Goal: Information Seeking & Learning: Check status

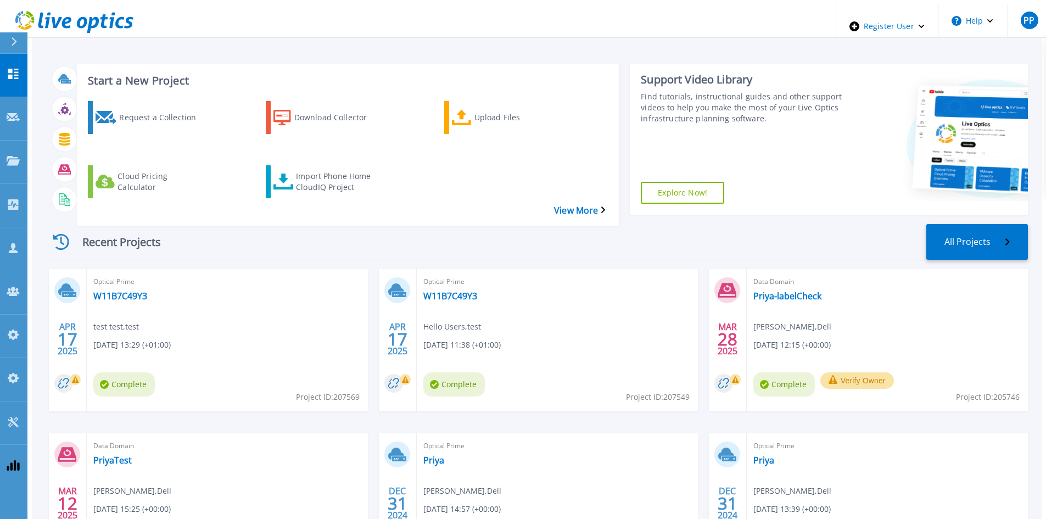
click at [15, 45] on icon at bounding box center [14, 41] width 6 height 9
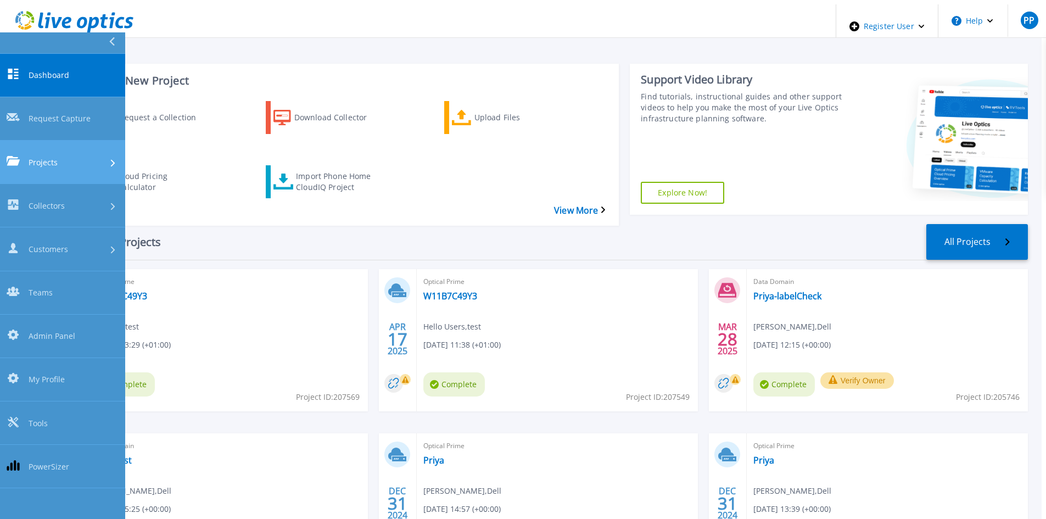
click at [46, 156] on span "Projects" at bounding box center [43, 162] width 29 height 12
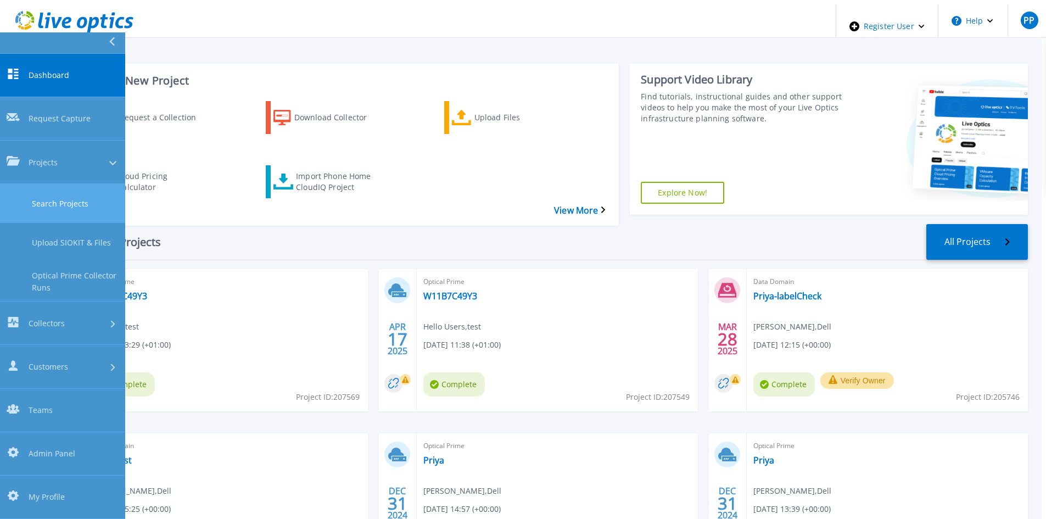
click at [70, 184] on link "Search Projects" at bounding box center [62, 203] width 125 height 39
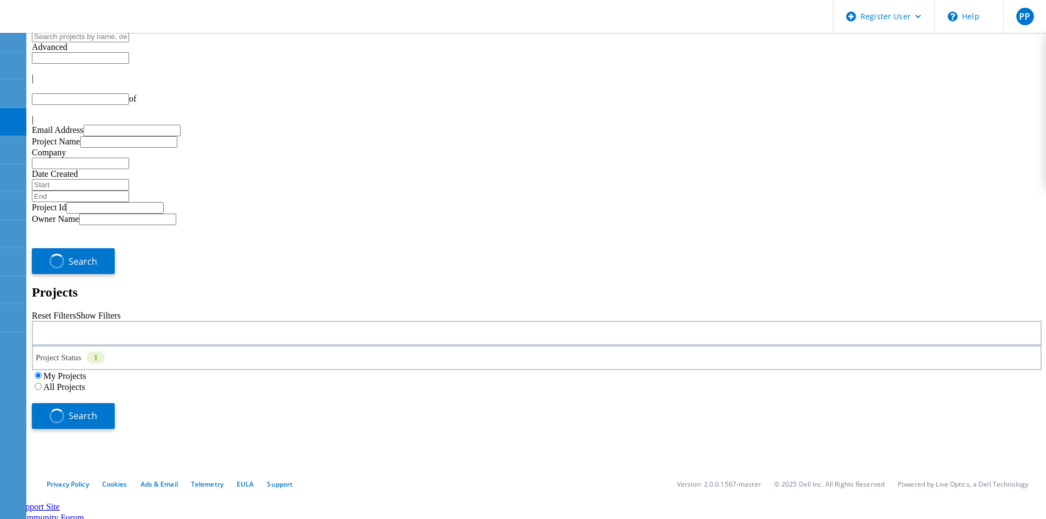
type input "1"
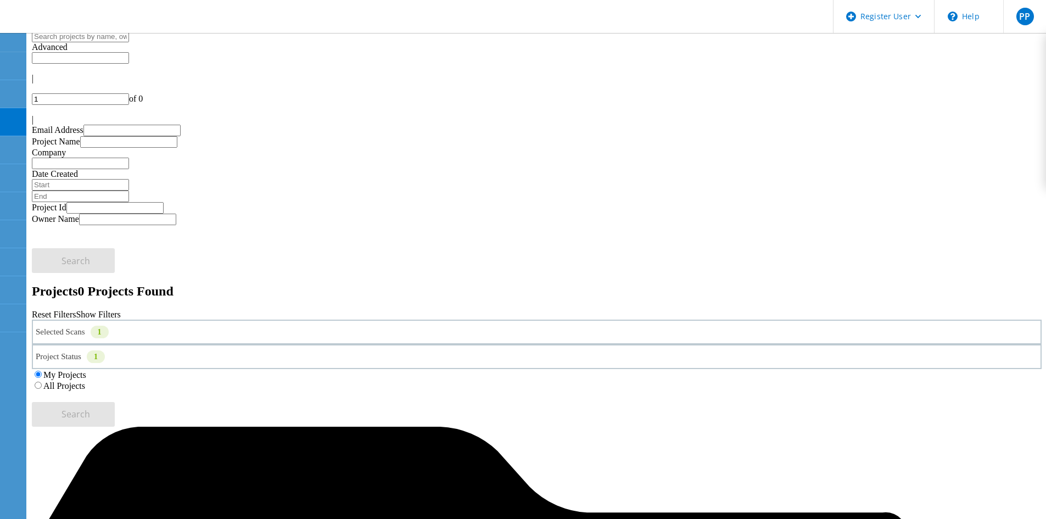
click at [85, 381] on label "All Projects" at bounding box center [64, 385] width 42 height 9
click at [42, 381] on input "All Projects" at bounding box center [38, 384] width 7 height 7
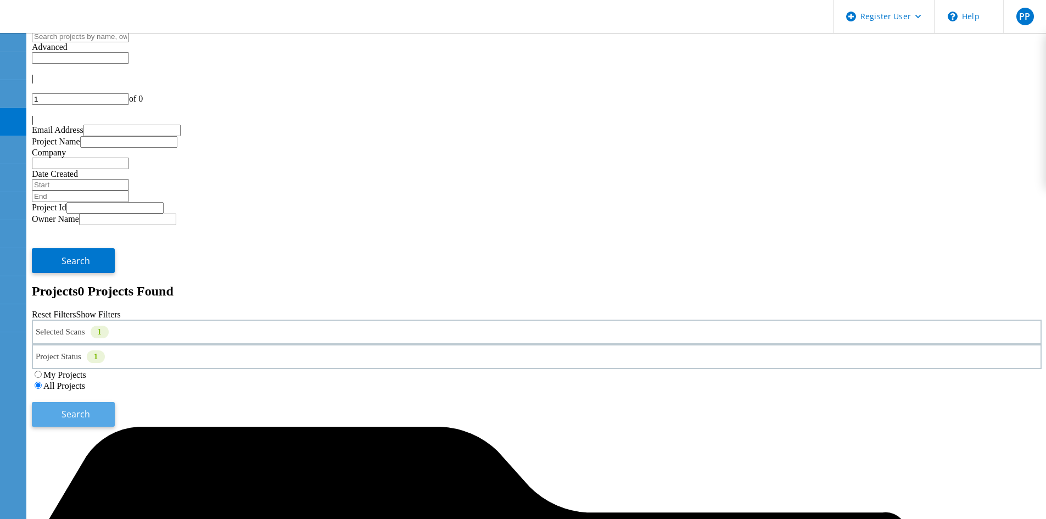
click at [90, 408] on span "Search" at bounding box center [75, 414] width 29 height 12
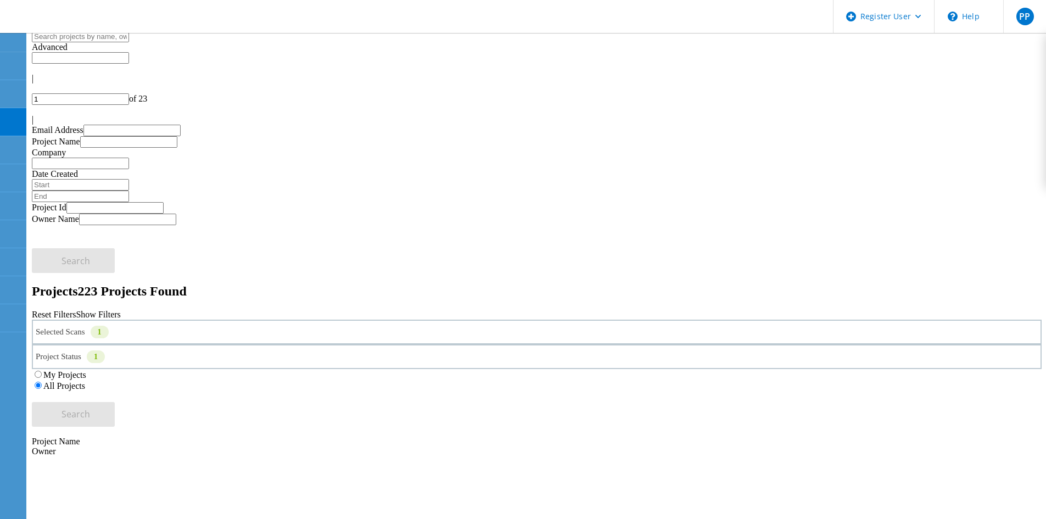
click at [280, 319] on div "Selected Scans 1" at bounding box center [536, 331] width 1009 height 25
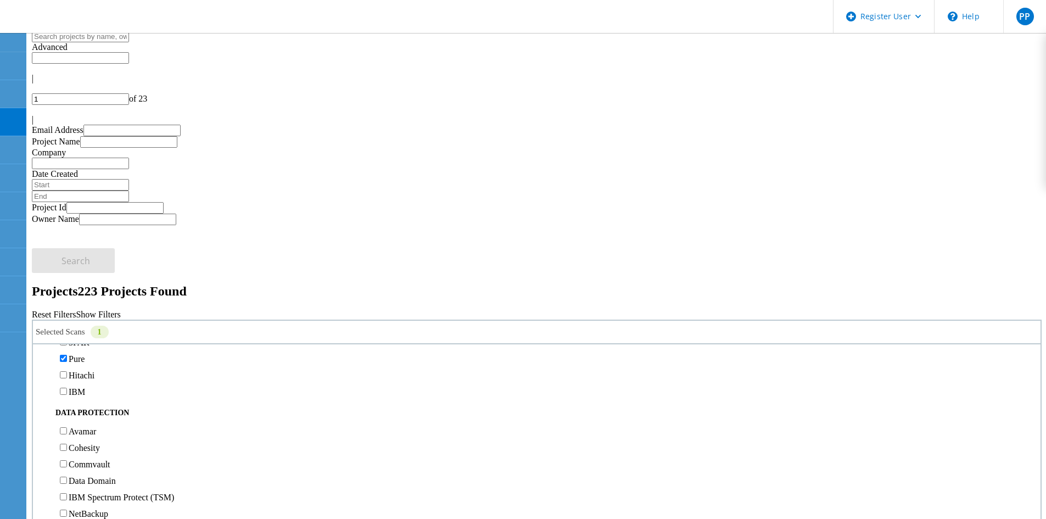
scroll to position [384, 0]
click at [85, 351] on label "Pure" at bounding box center [77, 355] width 16 height 9
click at [67, 352] on input "Pure" at bounding box center [63, 355] width 7 height 7
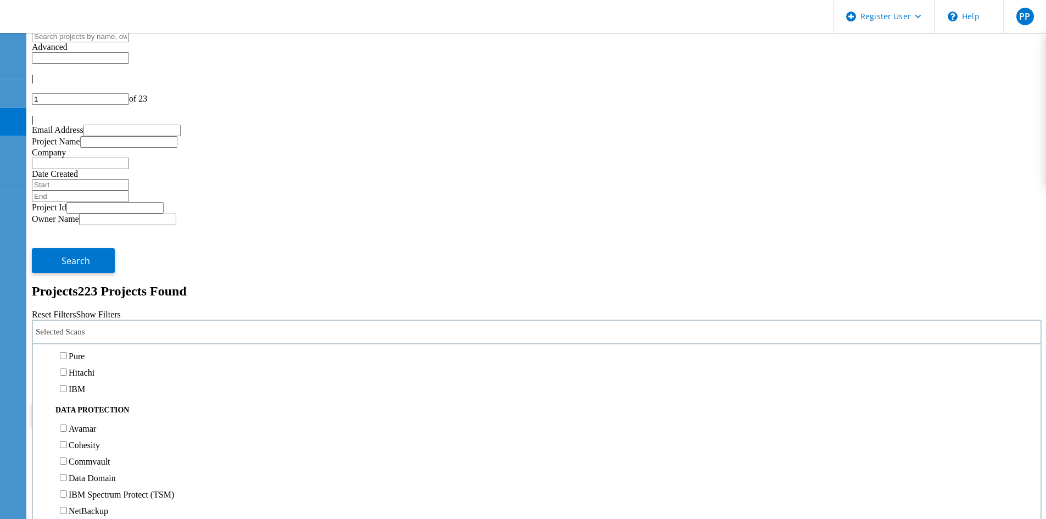
click at [88, 335] on label "3PAR" at bounding box center [79, 339] width 21 height 9
click at [67, 335] on input "3PAR" at bounding box center [63, 338] width 7 height 7
click at [282, 284] on h2 "Projects 223 Projects Found" at bounding box center [536, 291] width 1009 height 15
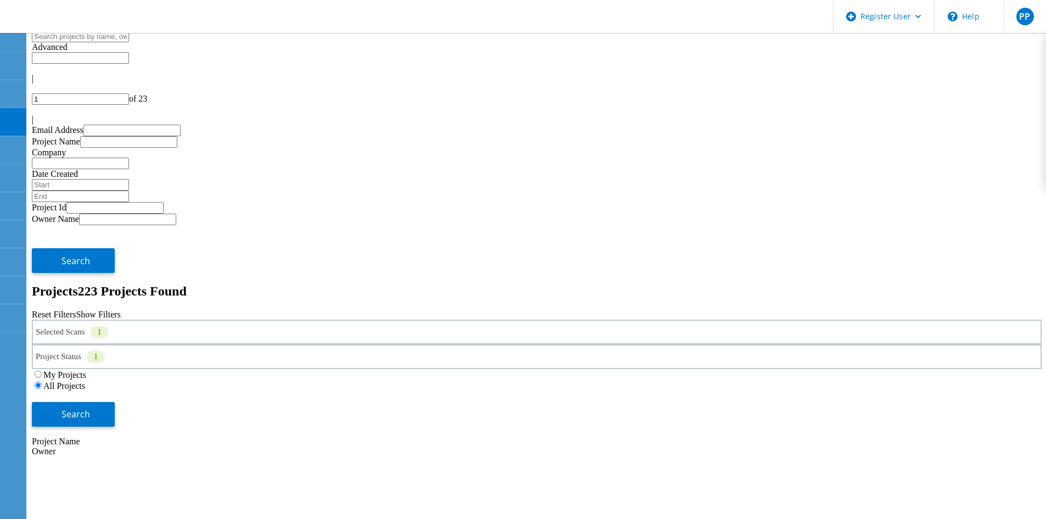
drag, startPoint x: 948, startPoint y: 49, endPoint x: 933, endPoint y: 50, distance: 14.9
click at [129, 93] on input "1" at bounding box center [80, 99] width 97 height 12
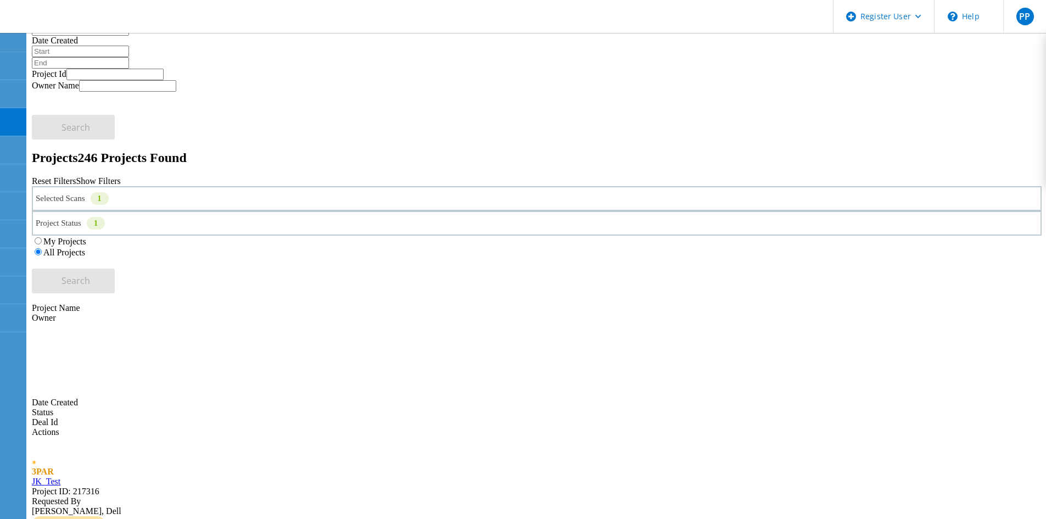
scroll to position [0, 0]
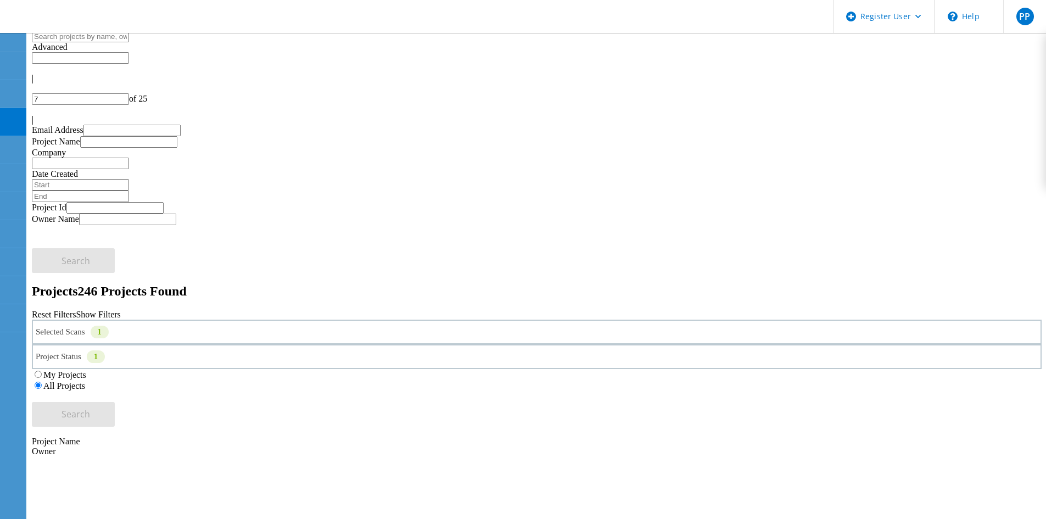
click at [271, 319] on div "Selected Scans 1" at bounding box center [536, 331] width 1009 height 25
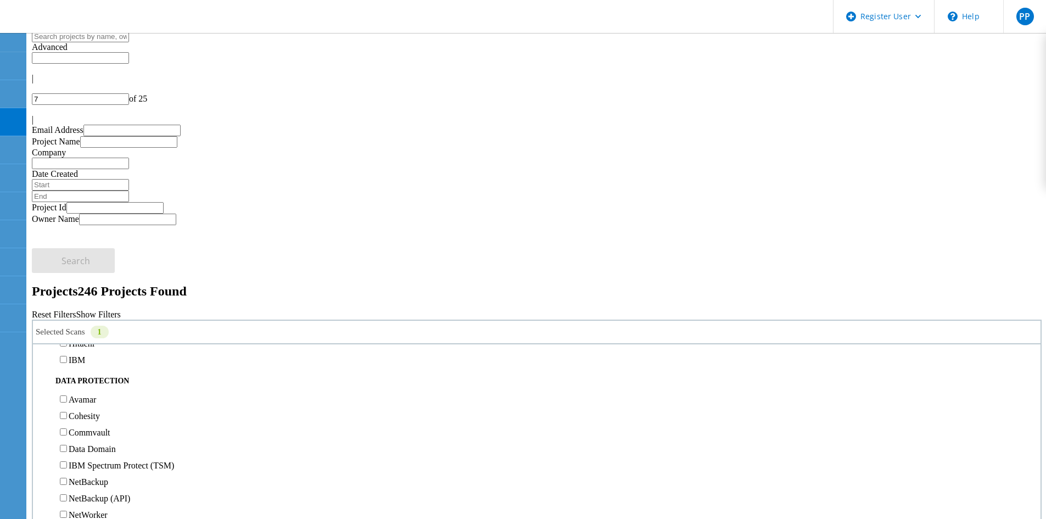
scroll to position [439, 0]
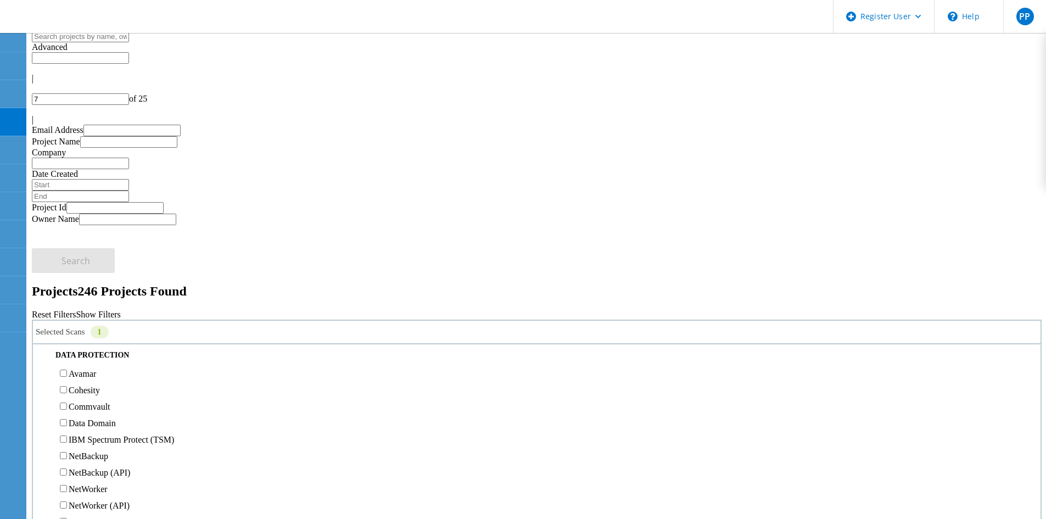
click at [88, 280] on label "3PAR" at bounding box center [79, 284] width 21 height 9
click at [67, 280] on input "3PAR" at bounding box center [63, 283] width 7 height 7
click at [85, 296] on label "Pure" at bounding box center [77, 300] width 16 height 9
click at [67, 297] on input "Pure" at bounding box center [63, 300] width 7 height 7
click at [321, 426] on div "Project Name Owner Date Created Status Deal Id Actions" at bounding box center [536, 503] width 1009 height 154
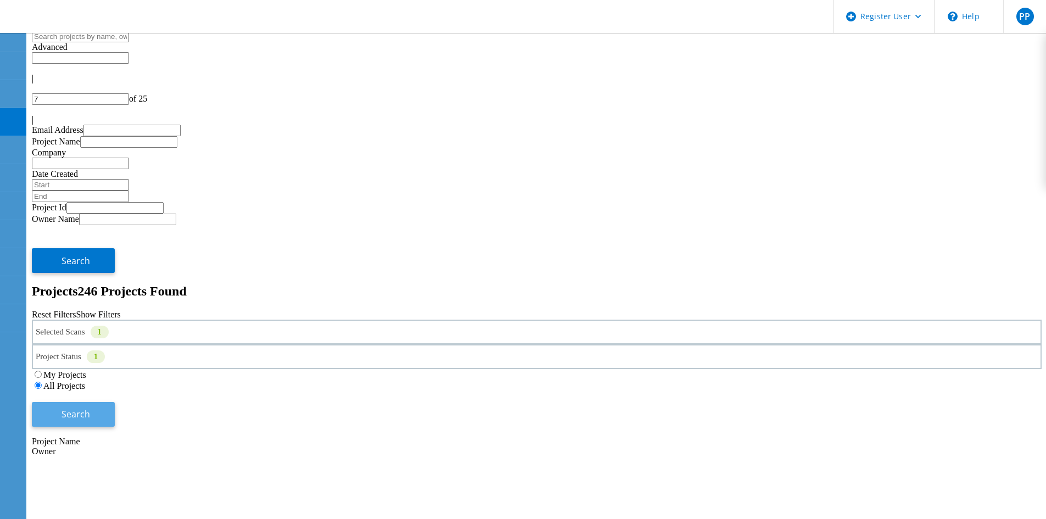
click at [90, 408] on span "Search" at bounding box center [75, 414] width 29 height 12
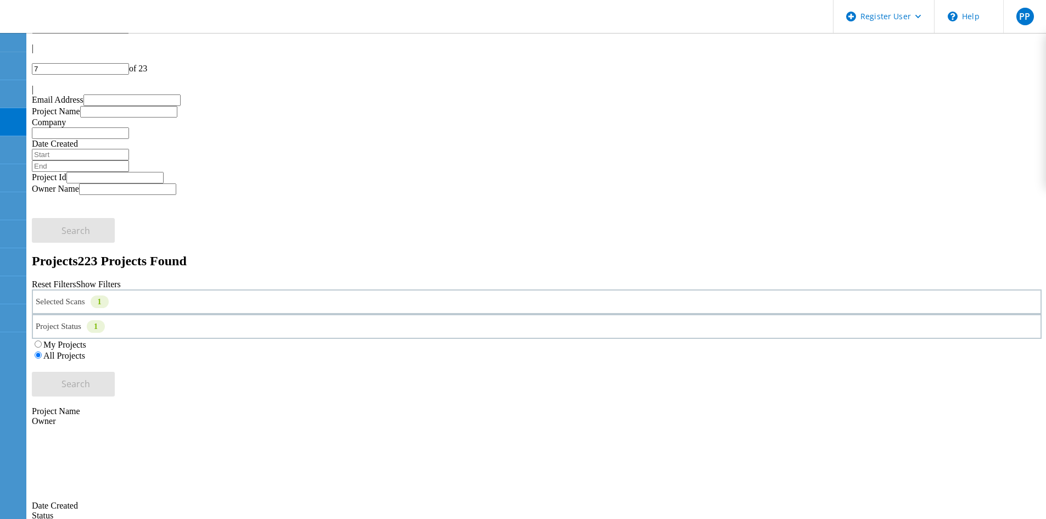
scroll to position [0, 0]
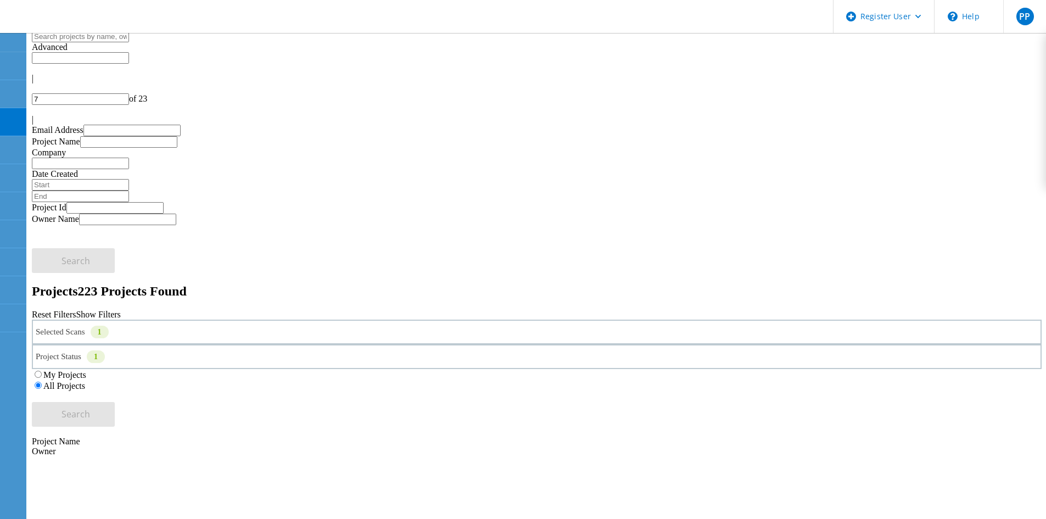
click at [1016, 105] on div at bounding box center [536, 110] width 1009 height 10
click at [1015, 105] on div at bounding box center [536, 110] width 1009 height 10
type input "8"
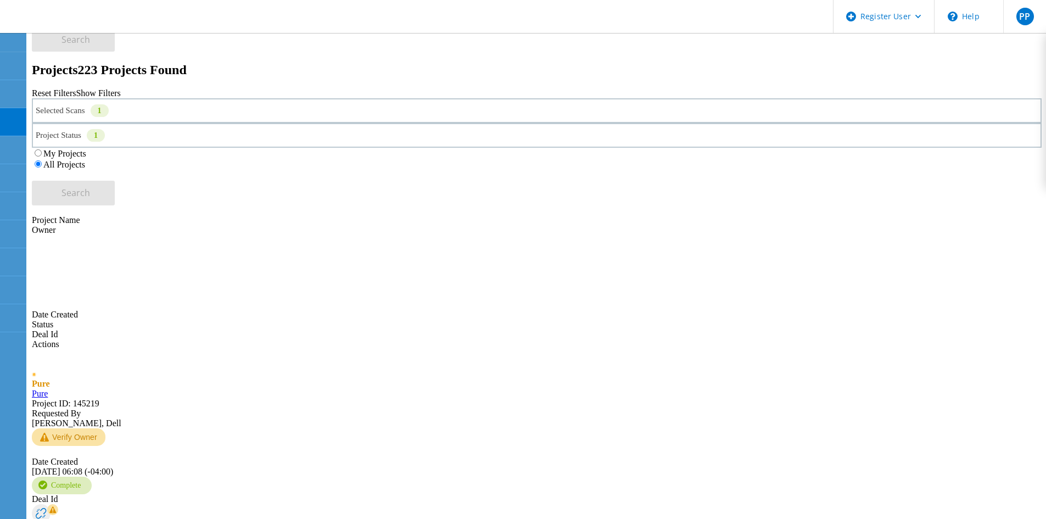
scroll to position [274, 0]
